Goal: Transaction & Acquisition: Purchase product/service

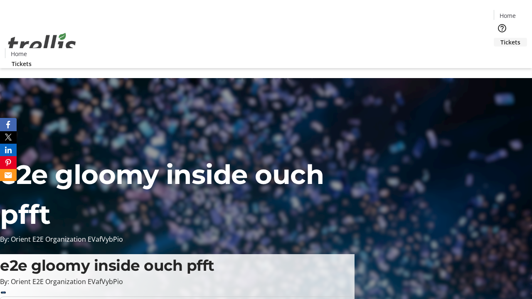
click at [501, 38] on span "Tickets" at bounding box center [511, 42] width 20 height 9
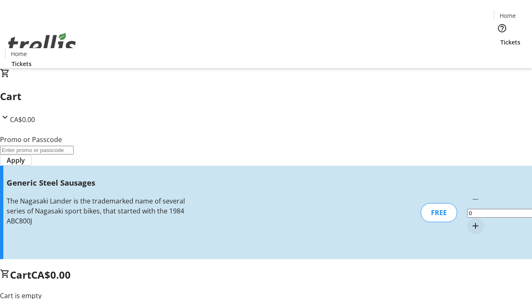
click at [471, 221] on mat-icon "Increment by one" at bounding box center [476, 226] width 10 height 10
type input "1"
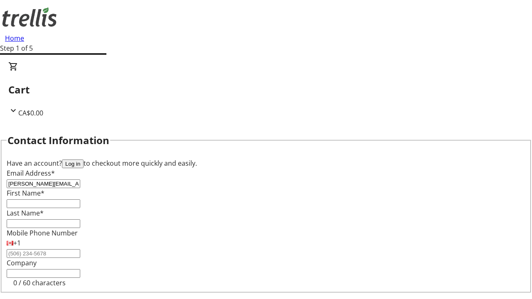
type input "[PERSON_NAME][EMAIL_ADDRESS][DOMAIN_NAME]"
type input "[PERSON_NAME]"
